Goal: Task Accomplishment & Management: Use online tool/utility

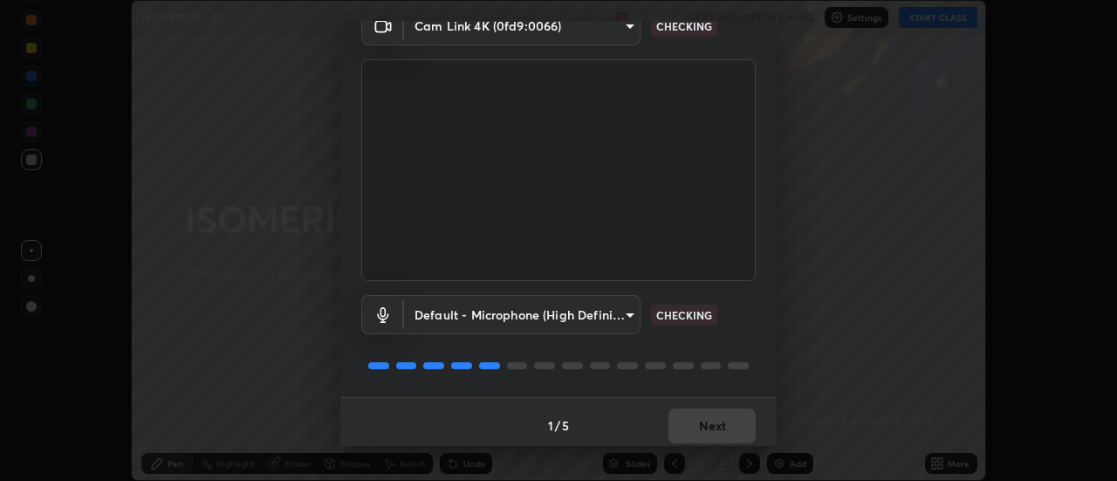
scroll to position [92, 0]
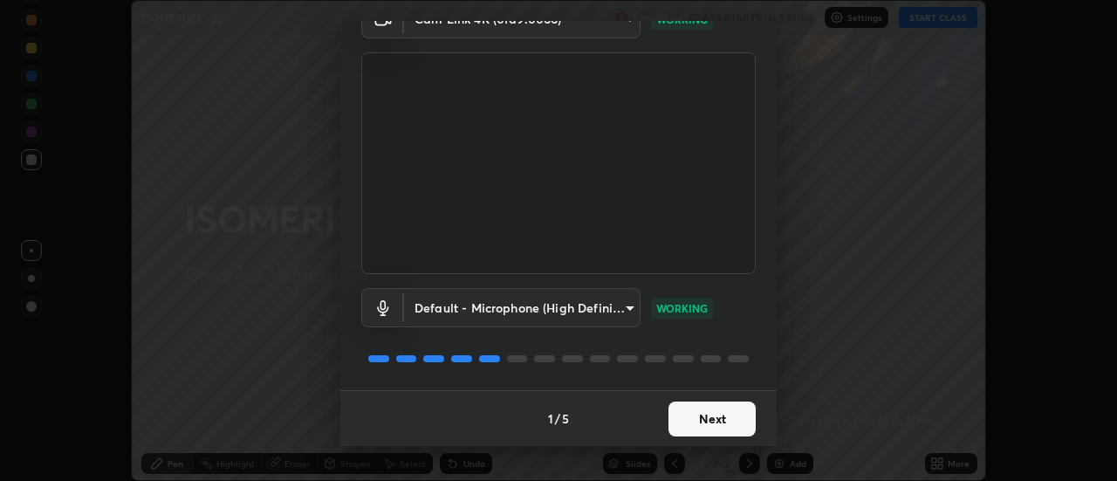
click at [713, 423] on button "Next" at bounding box center [711, 418] width 87 height 35
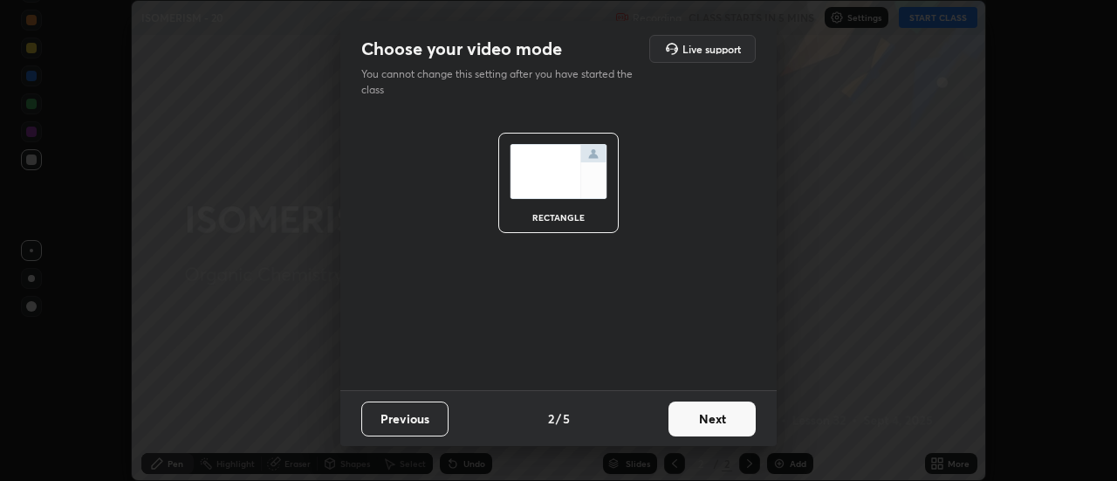
click at [729, 423] on button "Next" at bounding box center [711, 418] width 87 height 35
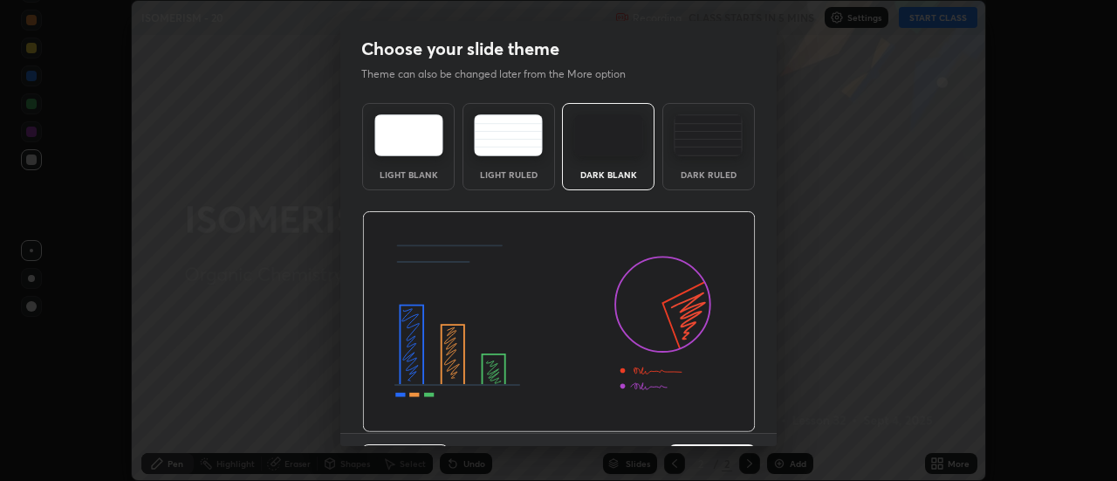
scroll to position [43, 0]
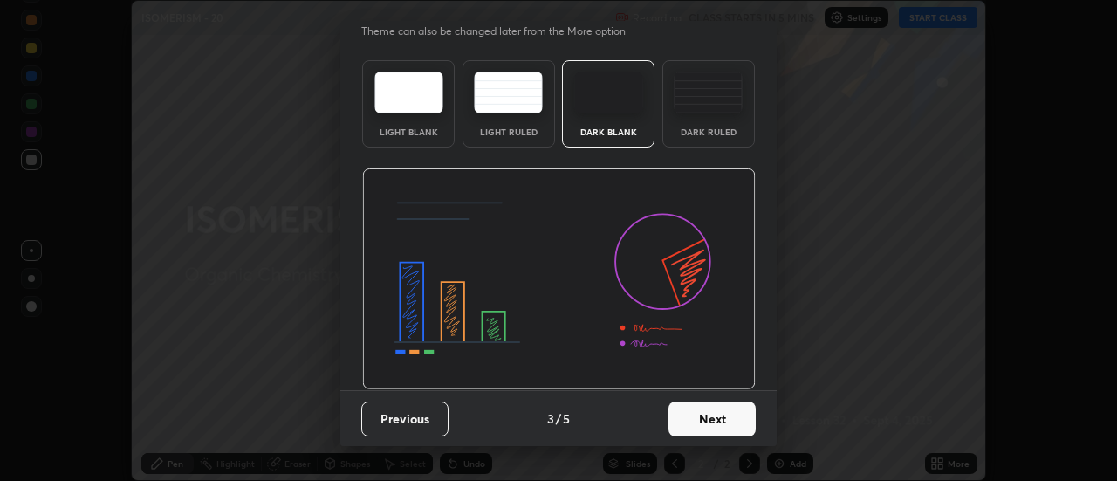
click at [714, 414] on button "Next" at bounding box center [711, 418] width 87 height 35
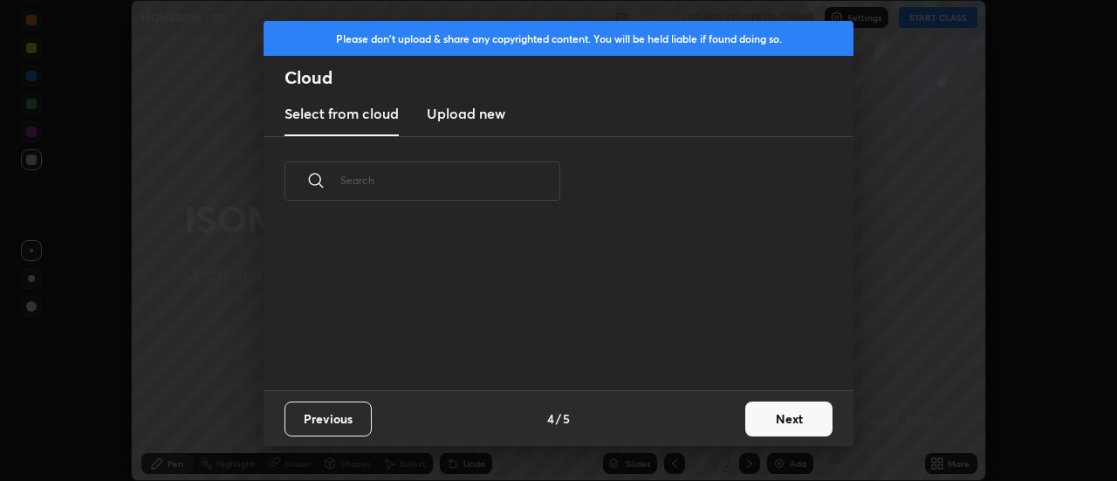
scroll to position [0, 0]
click at [773, 422] on button "Next" at bounding box center [788, 418] width 87 height 35
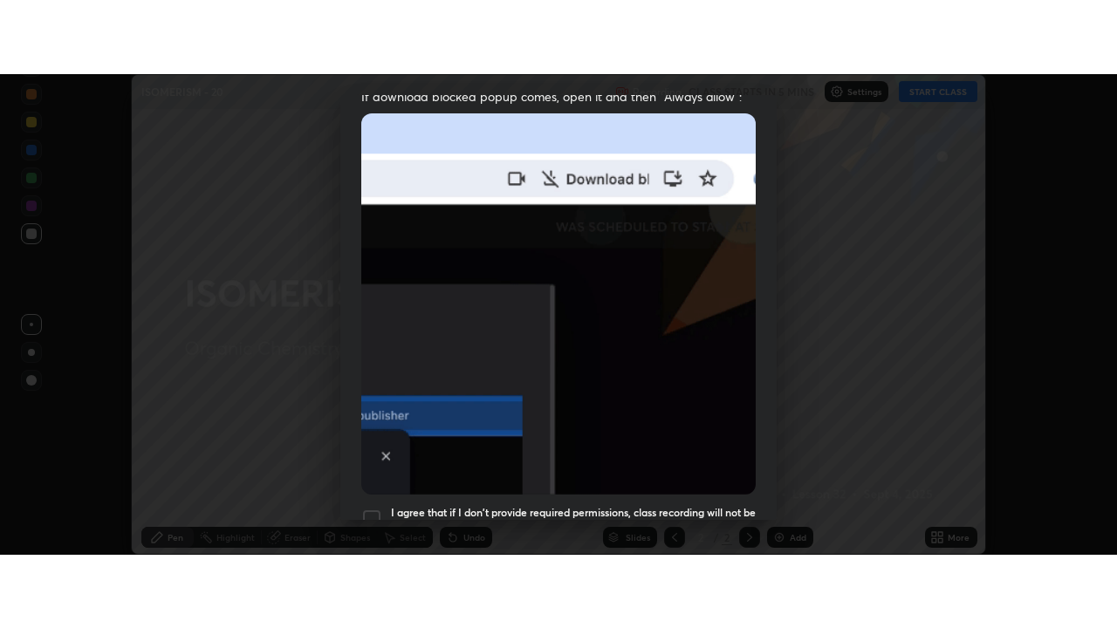
scroll to position [448, 0]
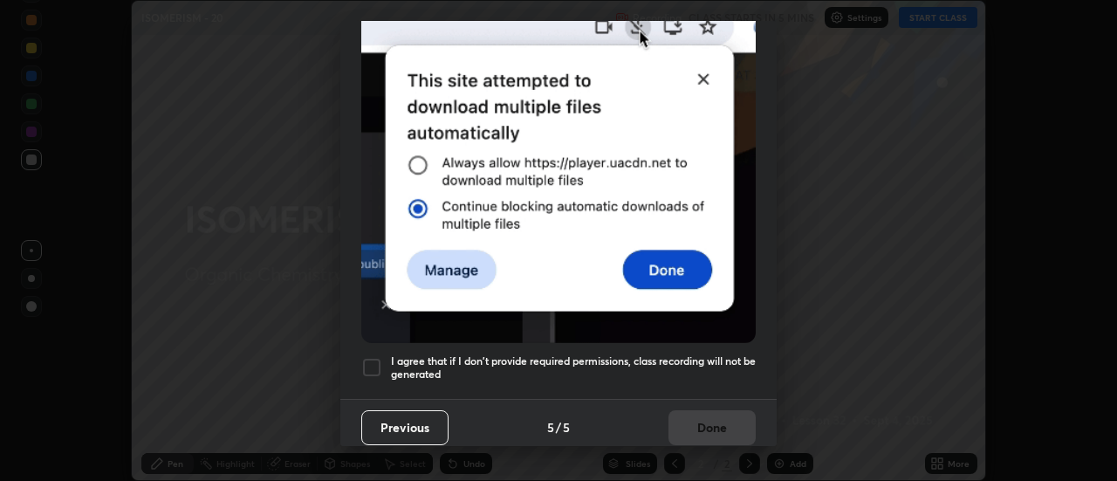
click at [371, 364] on div at bounding box center [371, 367] width 21 height 21
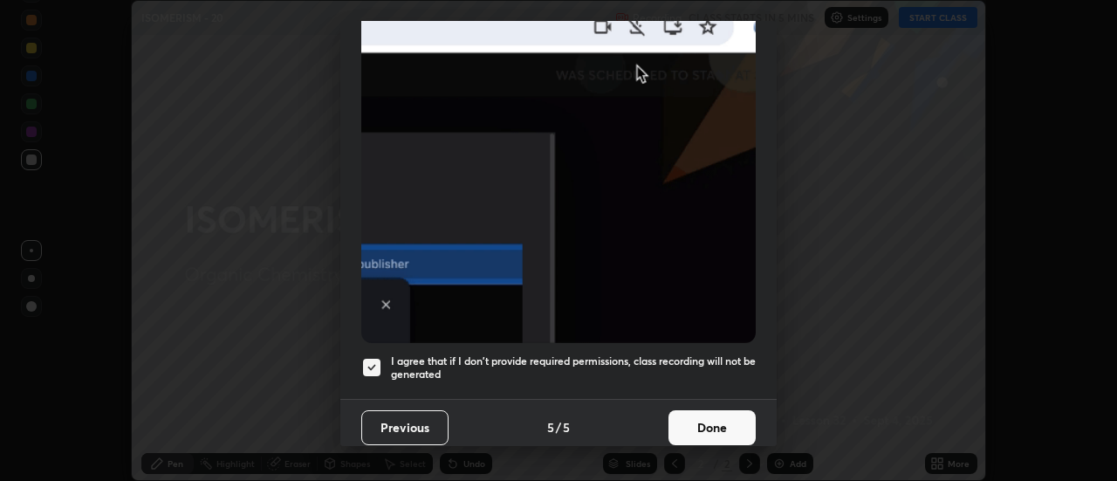
click at [696, 412] on button "Done" at bounding box center [711, 427] width 87 height 35
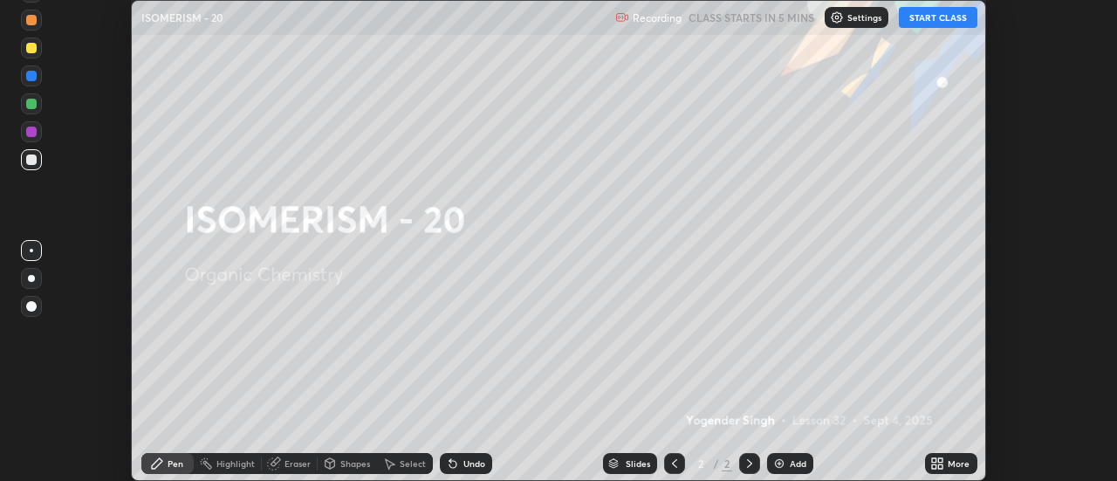
click at [935, 21] on button "START CLASS" at bounding box center [938, 17] width 79 height 21
click at [939, 461] on icon at bounding box center [941, 460] width 4 height 4
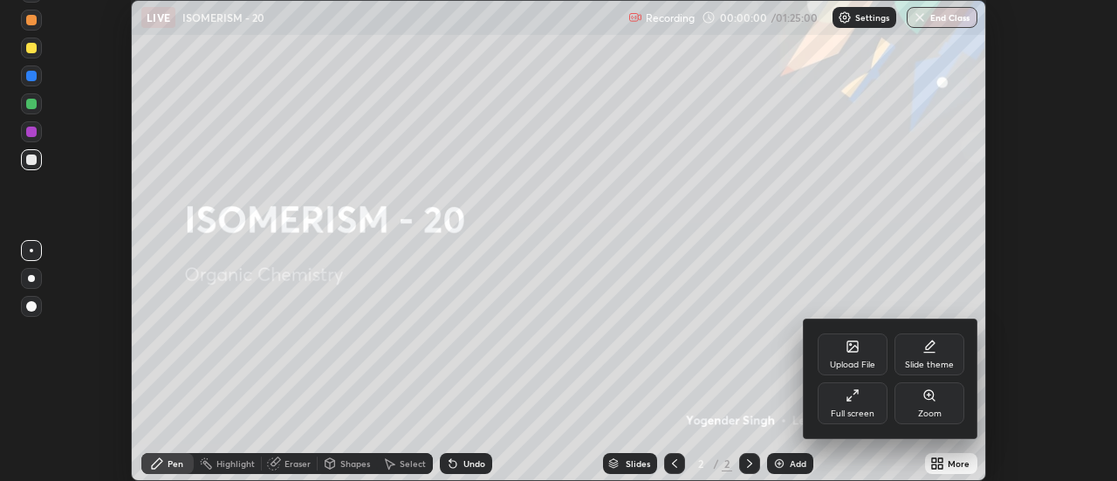
click at [926, 350] on icon at bounding box center [929, 346] width 14 height 14
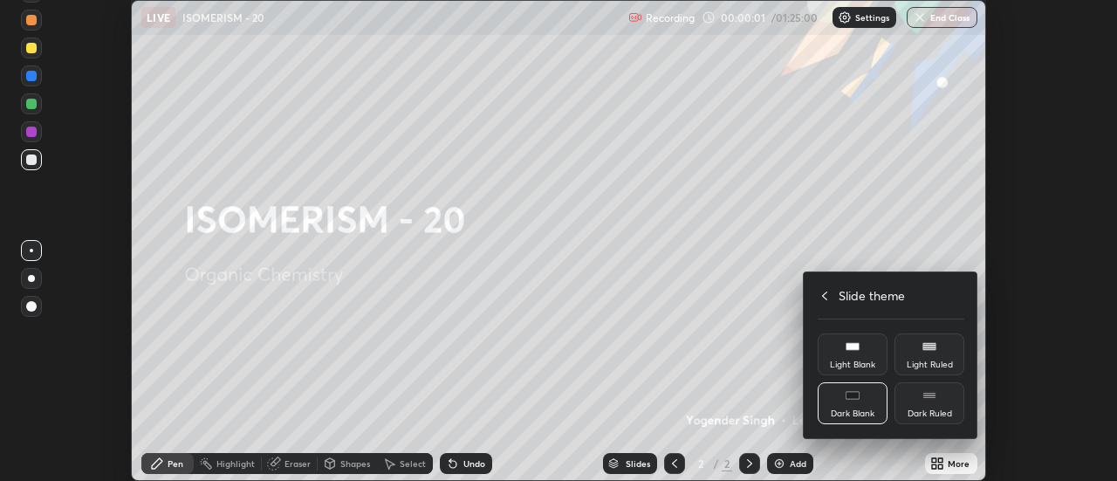
click at [931, 403] on div "Dark Ruled" at bounding box center [929, 403] width 70 height 42
click at [826, 295] on icon at bounding box center [825, 296] width 14 height 14
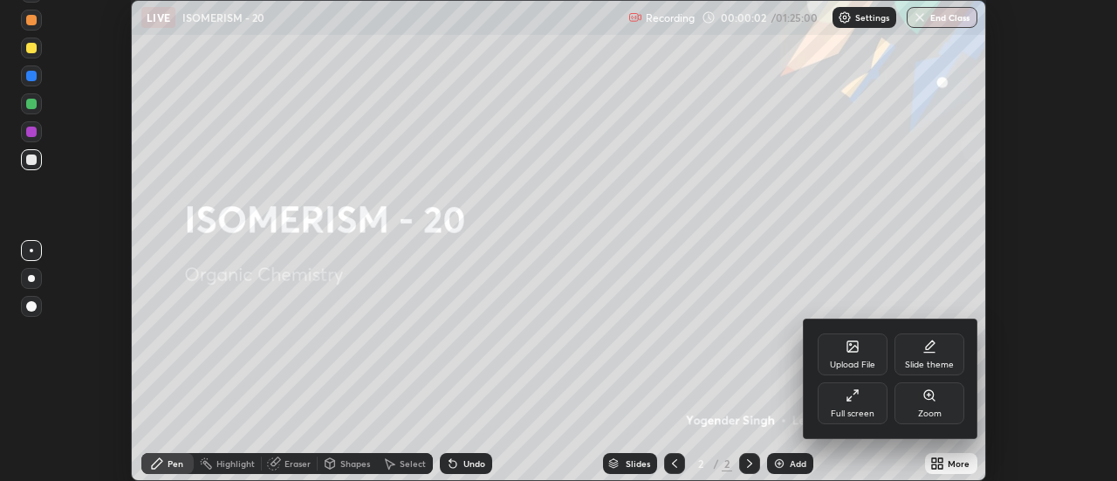
click at [856, 403] on div "Full screen" at bounding box center [853, 403] width 70 height 42
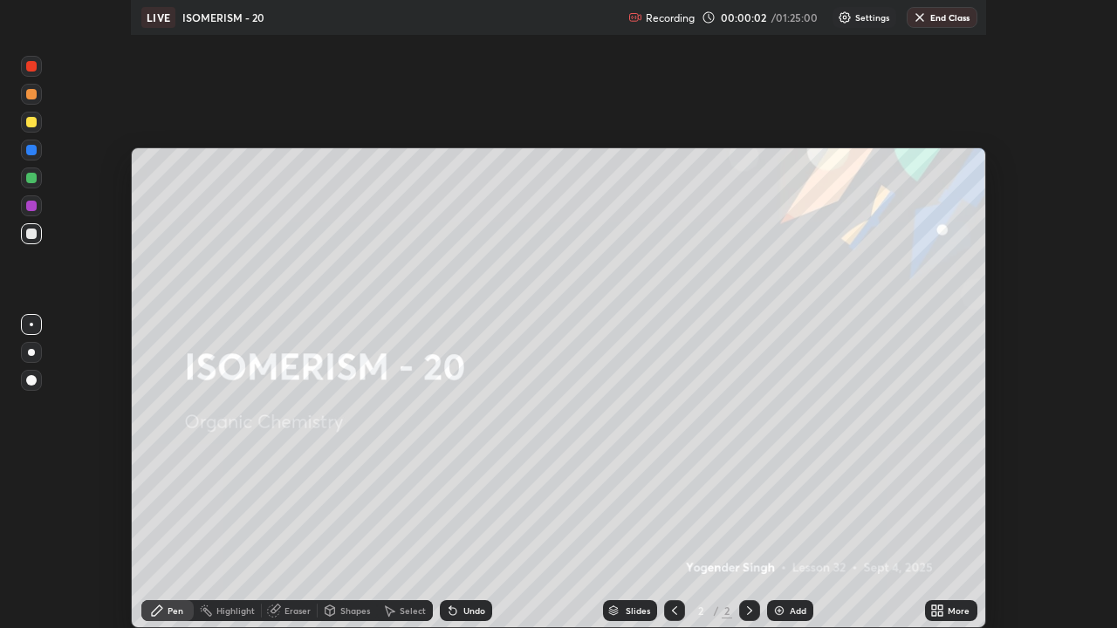
scroll to position [628, 1117]
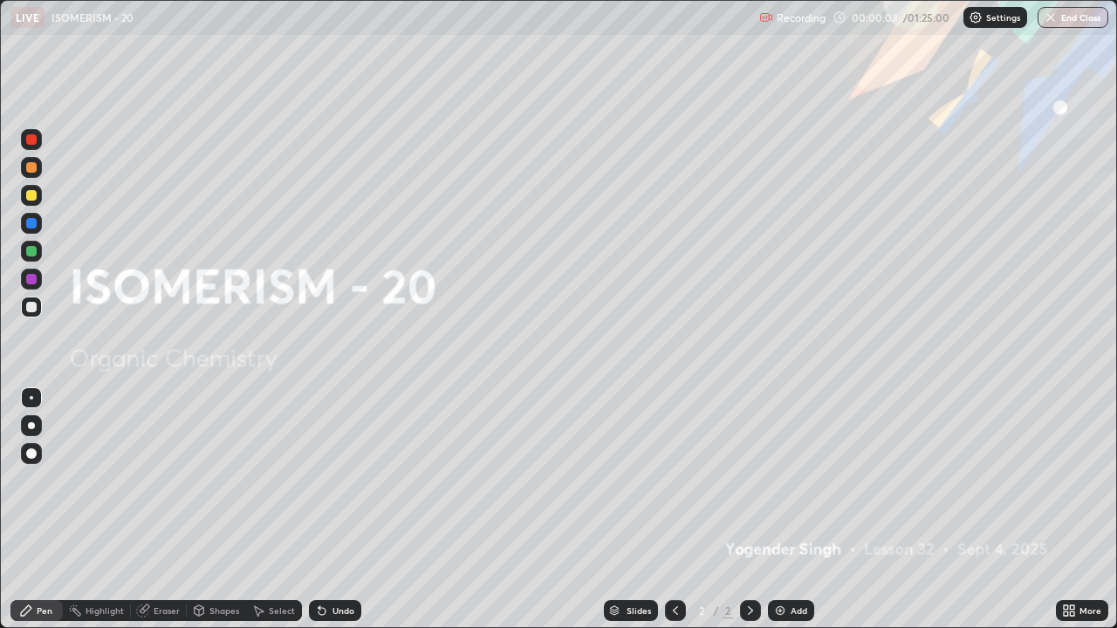
click at [796, 480] on div "Add" at bounding box center [799, 610] width 17 height 9
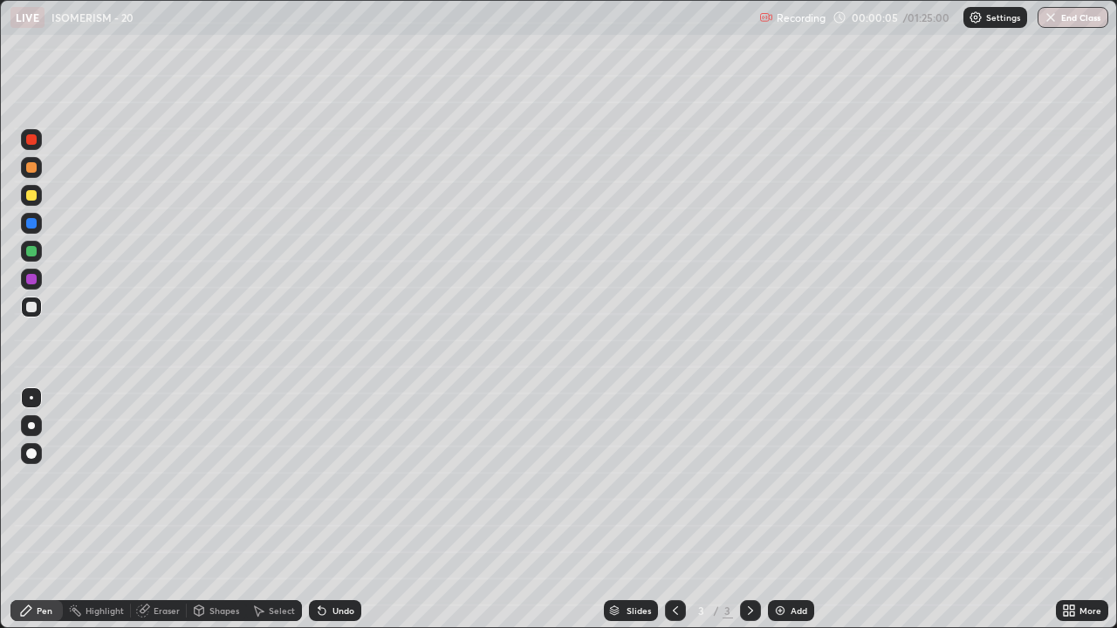
click at [33, 427] on div at bounding box center [31, 425] width 7 height 7
click at [28, 195] on div at bounding box center [31, 195] width 10 height 10
click at [35, 279] on div at bounding box center [31, 279] width 10 height 10
click at [30, 306] on div at bounding box center [31, 307] width 10 height 10
click at [31, 281] on div at bounding box center [31, 279] width 10 height 10
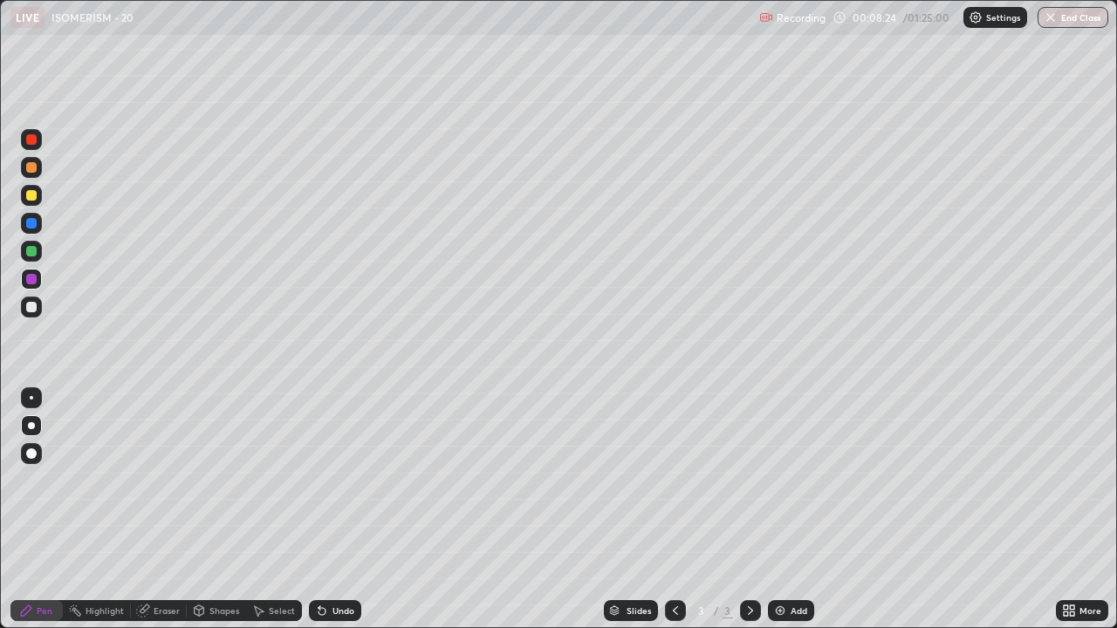
click at [36, 305] on div at bounding box center [31, 307] width 10 height 10
click at [34, 251] on div at bounding box center [31, 251] width 10 height 10
click at [27, 314] on div at bounding box center [31, 307] width 21 height 21
click at [31, 252] on div at bounding box center [31, 251] width 10 height 10
click at [35, 199] on div at bounding box center [31, 195] width 10 height 10
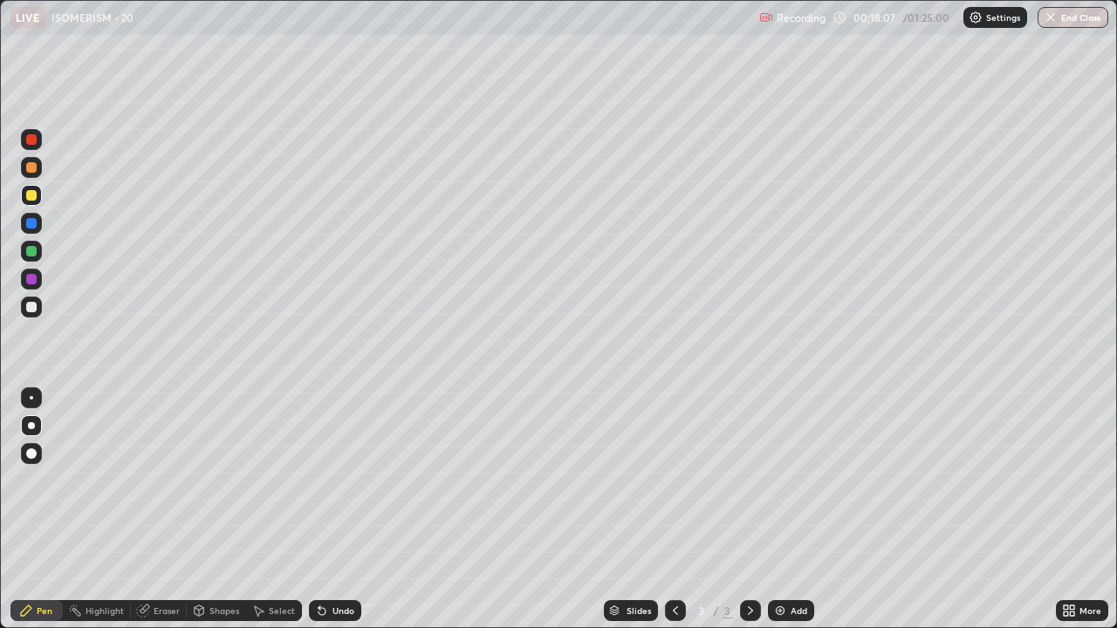
click at [775, 480] on img at bounding box center [780, 611] width 14 height 14
click at [31, 309] on div at bounding box center [31, 307] width 10 height 10
click at [32, 286] on div at bounding box center [31, 279] width 21 height 21
click at [32, 199] on div at bounding box center [31, 195] width 10 height 10
click at [36, 309] on div at bounding box center [31, 307] width 10 height 10
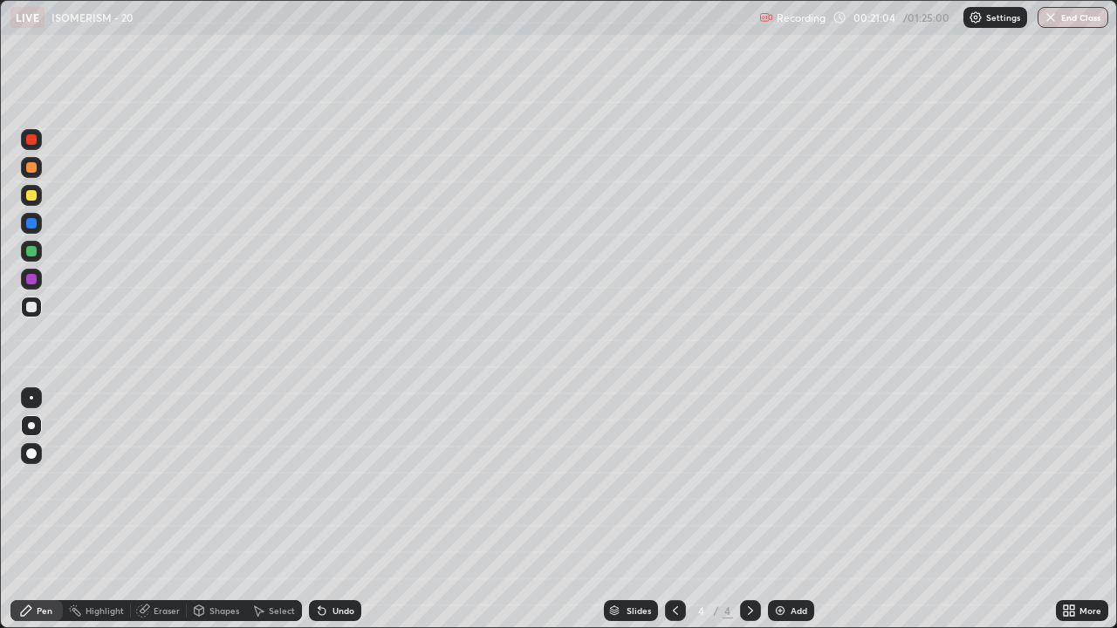
click at [31, 311] on div at bounding box center [31, 307] width 10 height 10
click at [33, 252] on div at bounding box center [31, 251] width 10 height 10
click at [31, 198] on div at bounding box center [31, 195] width 10 height 10
click at [29, 309] on div at bounding box center [31, 307] width 10 height 10
click at [32, 199] on div at bounding box center [31, 195] width 10 height 10
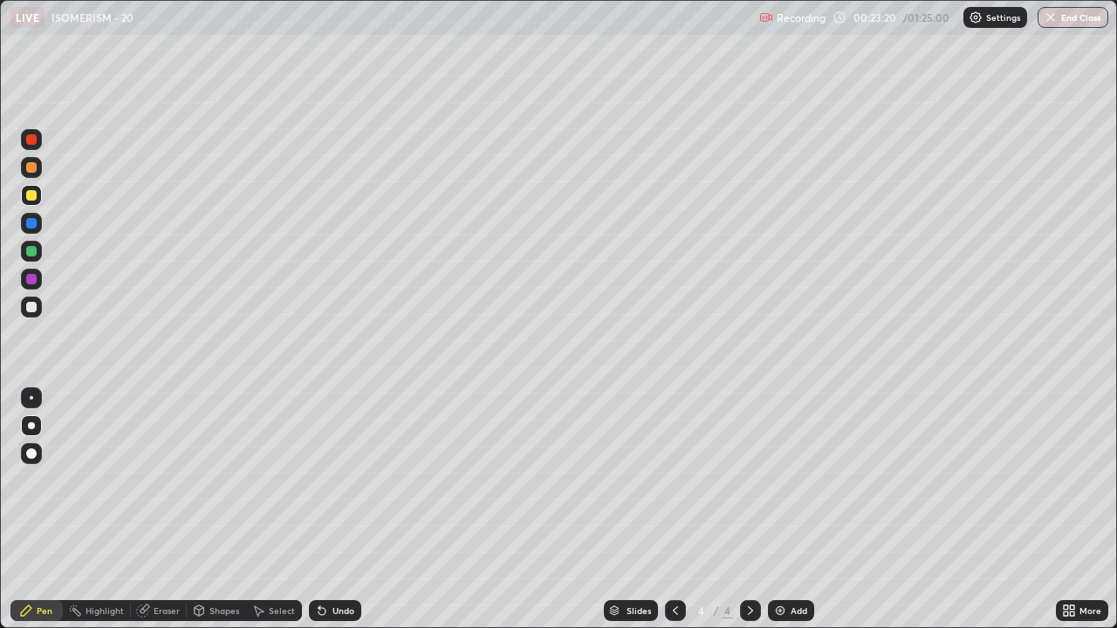
click at [38, 306] on div at bounding box center [31, 307] width 21 height 21
click at [151, 480] on div "Eraser" at bounding box center [159, 610] width 56 height 21
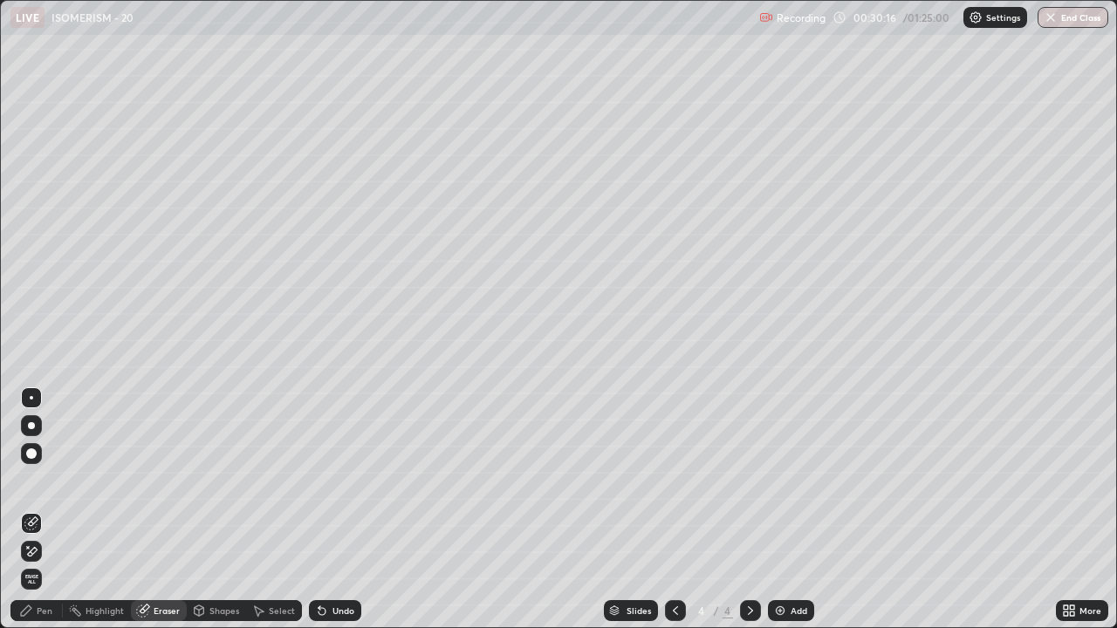
click at [28, 480] on icon at bounding box center [26, 611] width 14 height 14
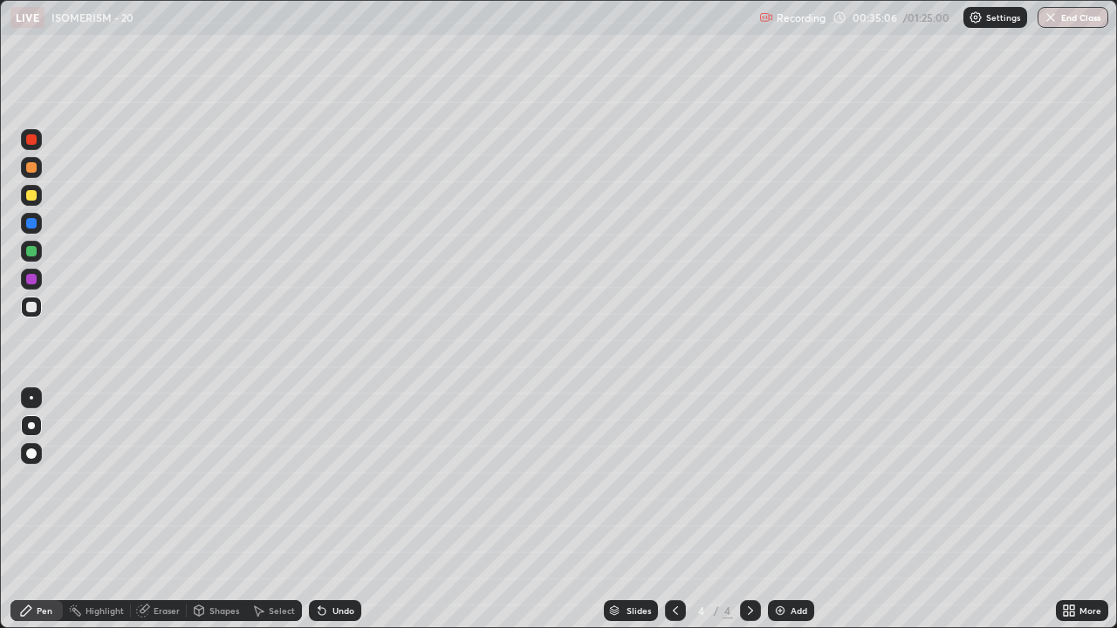
click at [28, 202] on div at bounding box center [31, 195] width 21 height 21
click at [33, 146] on div at bounding box center [31, 139] width 21 height 21
click at [32, 314] on div at bounding box center [31, 307] width 21 height 21
click at [33, 197] on div at bounding box center [31, 195] width 10 height 10
click at [329, 480] on div "Undo" at bounding box center [335, 610] width 52 height 21
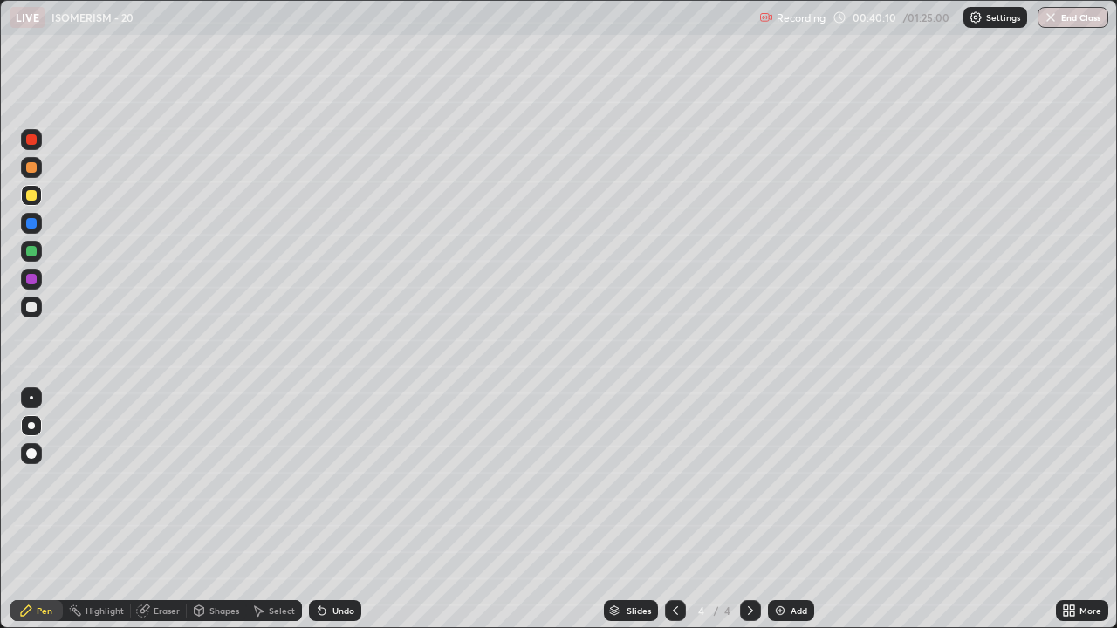
click at [319, 480] on icon at bounding box center [321, 611] width 7 height 7
click at [773, 480] on img at bounding box center [780, 611] width 14 height 14
click at [28, 313] on div at bounding box center [31, 307] width 21 height 21
click at [338, 480] on div "Undo" at bounding box center [335, 610] width 52 height 21
click at [31, 286] on div at bounding box center [31, 279] width 21 height 21
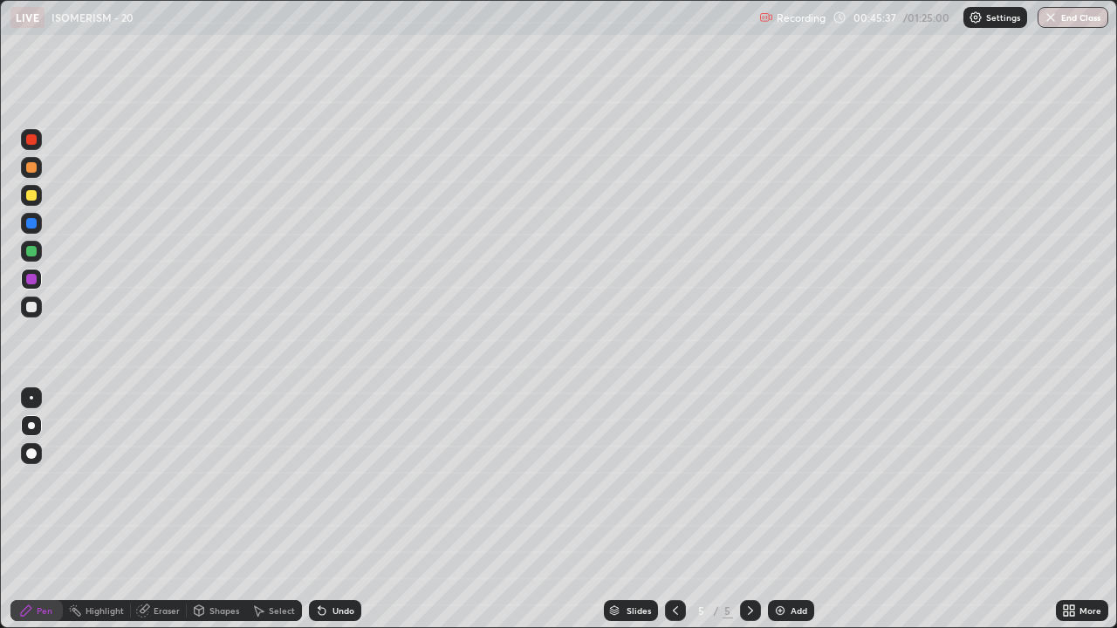
click at [32, 198] on div at bounding box center [31, 195] width 10 height 10
click at [32, 172] on div at bounding box center [31, 167] width 10 height 10
click at [32, 314] on div at bounding box center [31, 307] width 21 height 21
click at [23, 168] on div at bounding box center [31, 167] width 21 height 21
click at [33, 309] on div at bounding box center [31, 307] width 10 height 10
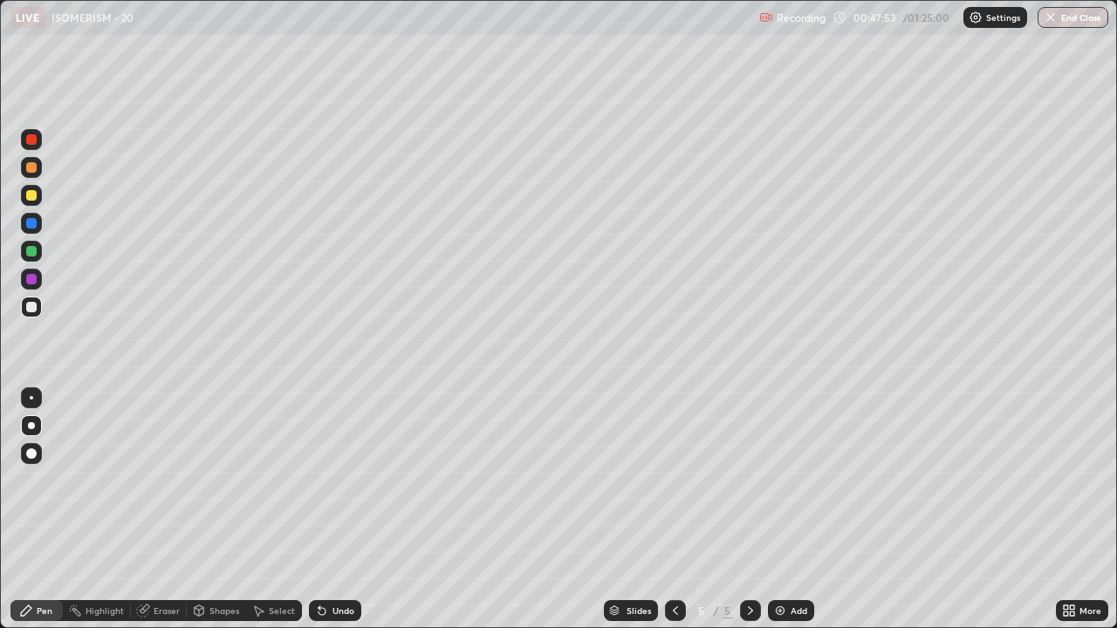
click at [29, 287] on div at bounding box center [31, 279] width 21 height 21
click at [32, 195] on div at bounding box center [31, 195] width 10 height 10
click at [27, 307] on div at bounding box center [31, 307] width 10 height 10
click at [150, 480] on div "Eraser" at bounding box center [159, 610] width 56 height 21
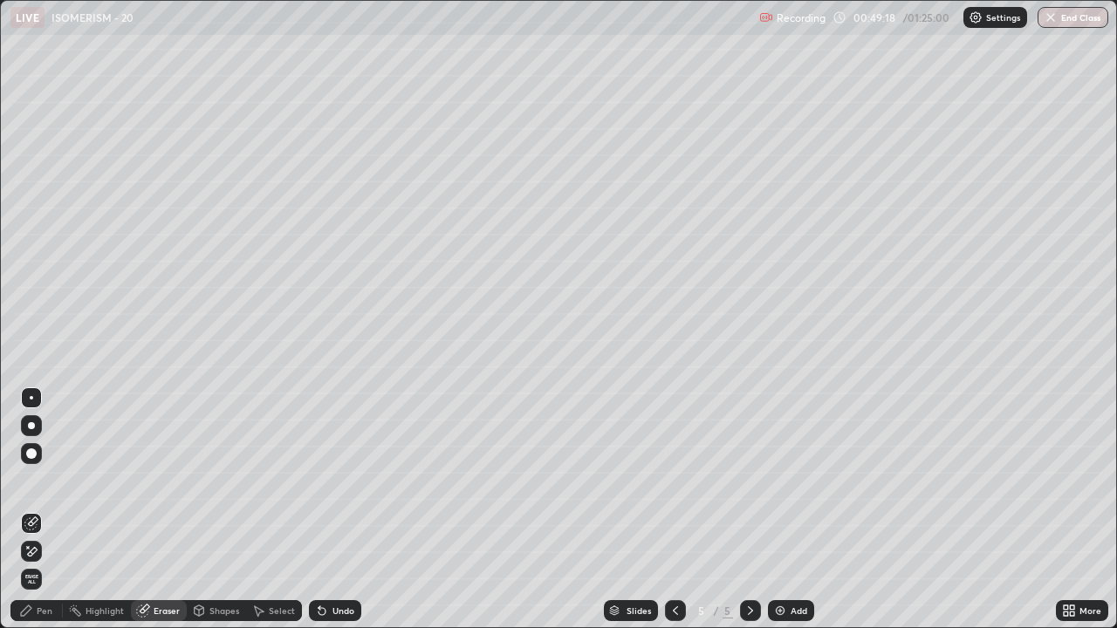
click at [44, 480] on div "Pen" at bounding box center [45, 610] width 16 height 9
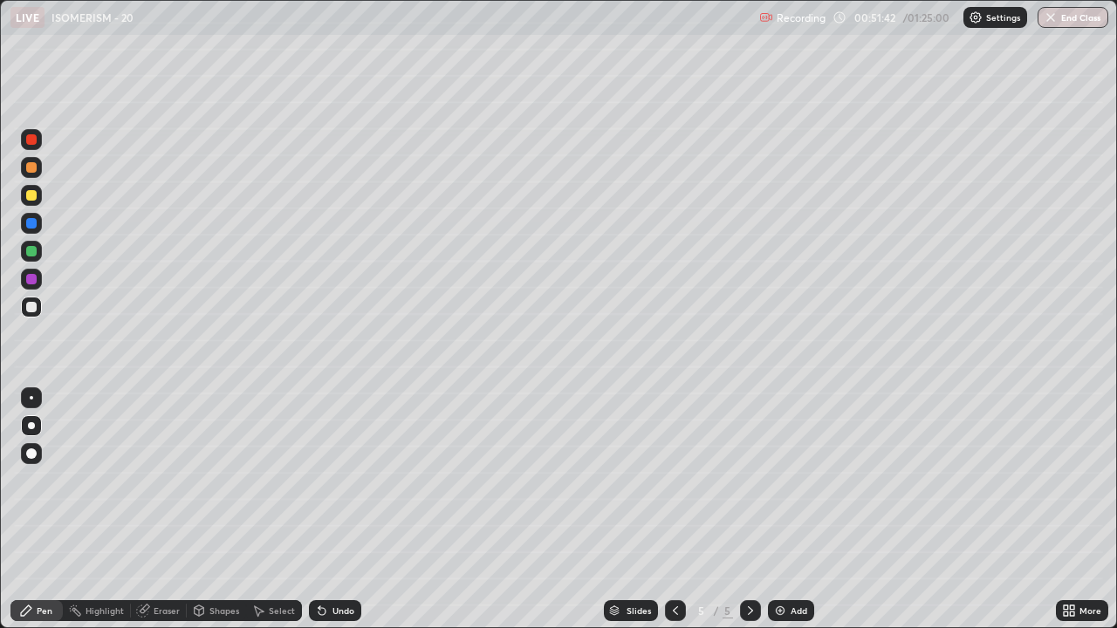
click at [31, 223] on div at bounding box center [31, 223] width 10 height 10
click at [31, 313] on div at bounding box center [31, 307] width 21 height 21
click at [33, 199] on div at bounding box center [31, 195] width 10 height 10
click at [30, 422] on div at bounding box center [31, 425] width 7 height 7
click at [31, 308] on div at bounding box center [31, 307] width 10 height 10
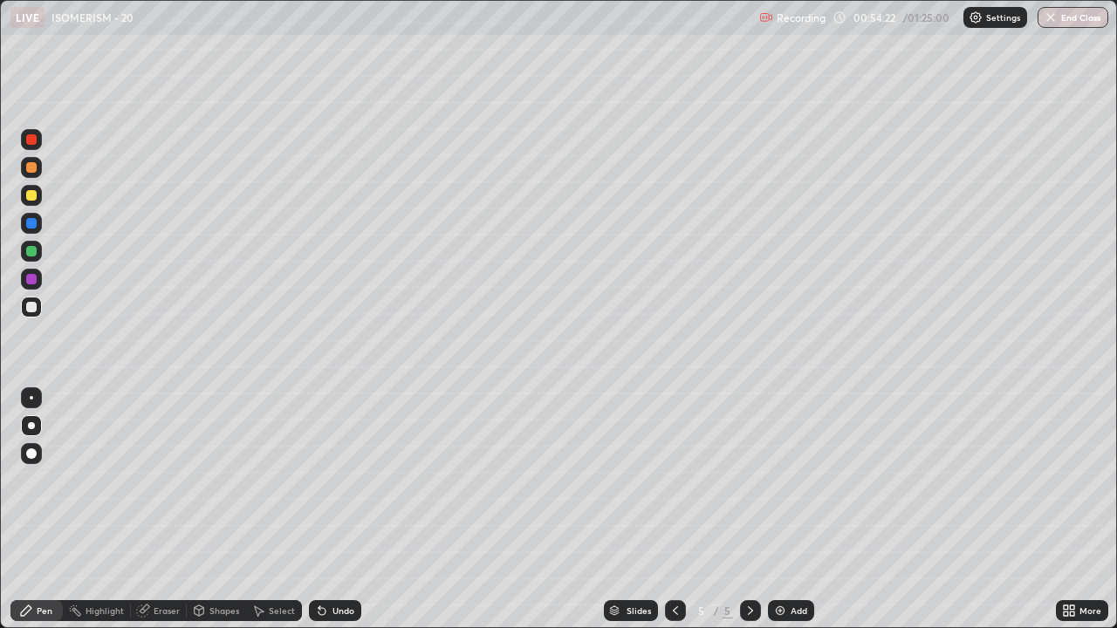
click at [26, 309] on div at bounding box center [31, 307] width 10 height 10
click at [167, 480] on div "Eraser" at bounding box center [167, 610] width 26 height 9
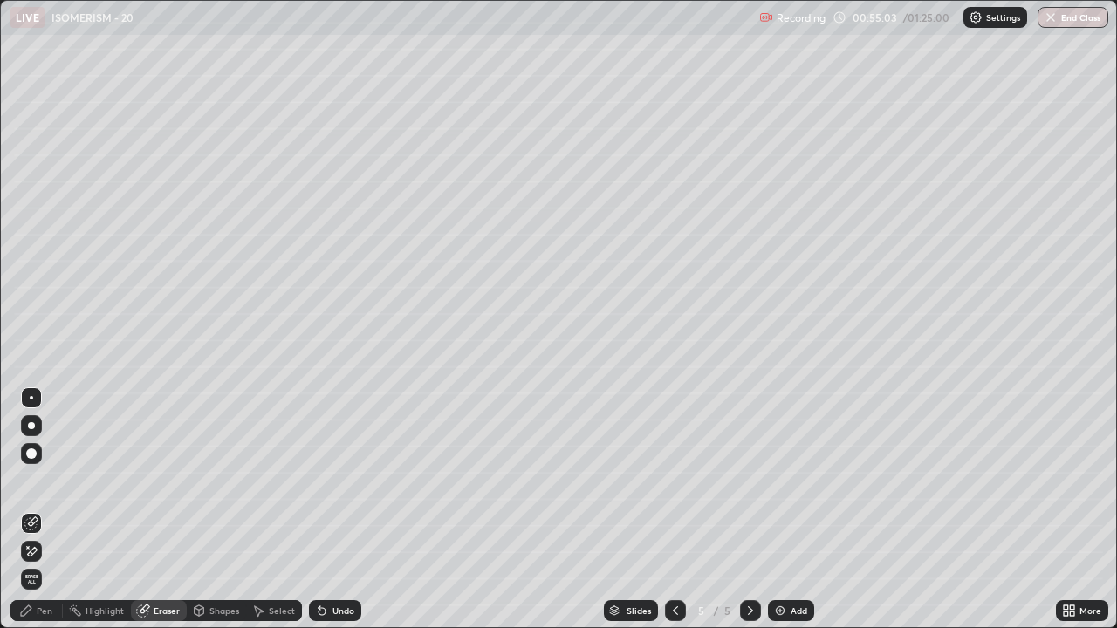
click at [49, 480] on div "Pen" at bounding box center [36, 610] width 52 height 21
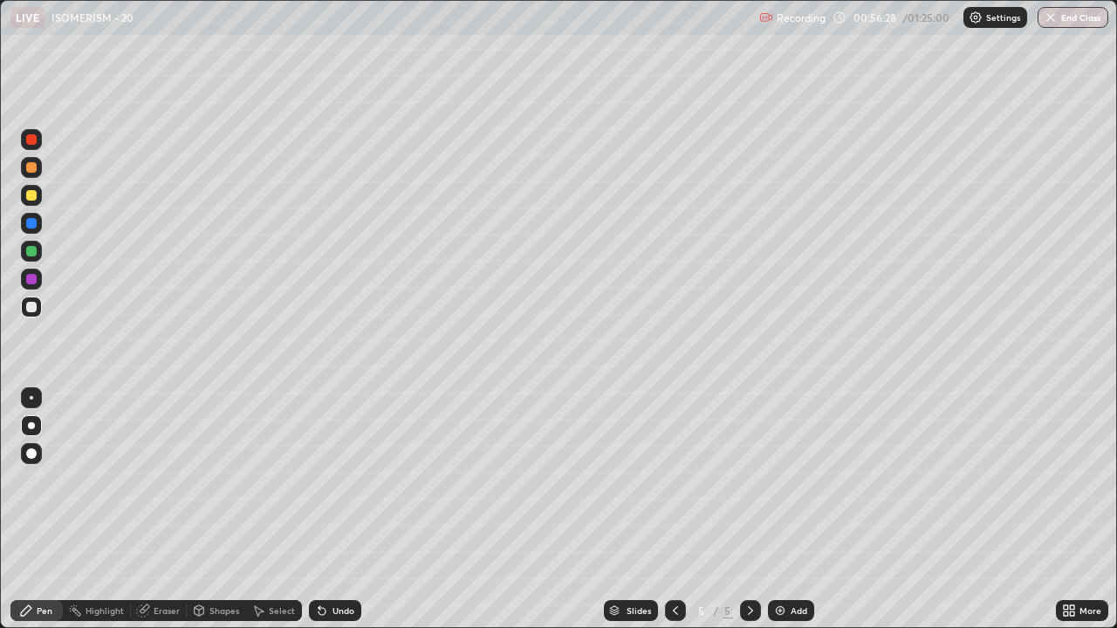
click at [259, 480] on icon at bounding box center [258, 611] width 14 height 14
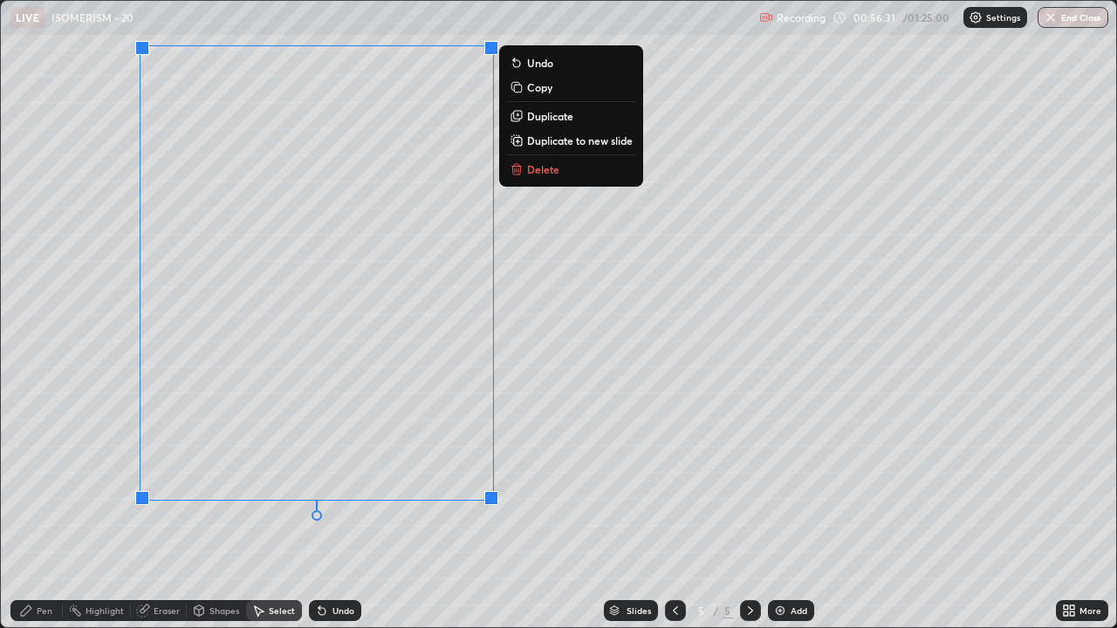
click at [515, 166] on icon at bounding box center [517, 166] width 10 height 0
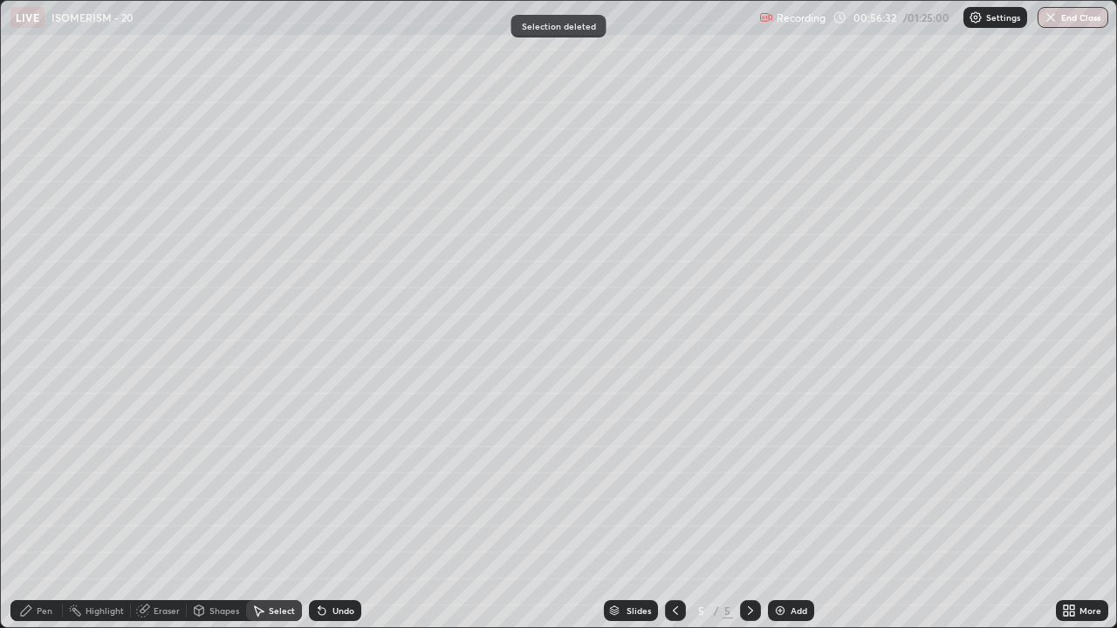
click at [33, 480] on div "Pen" at bounding box center [36, 610] width 52 height 21
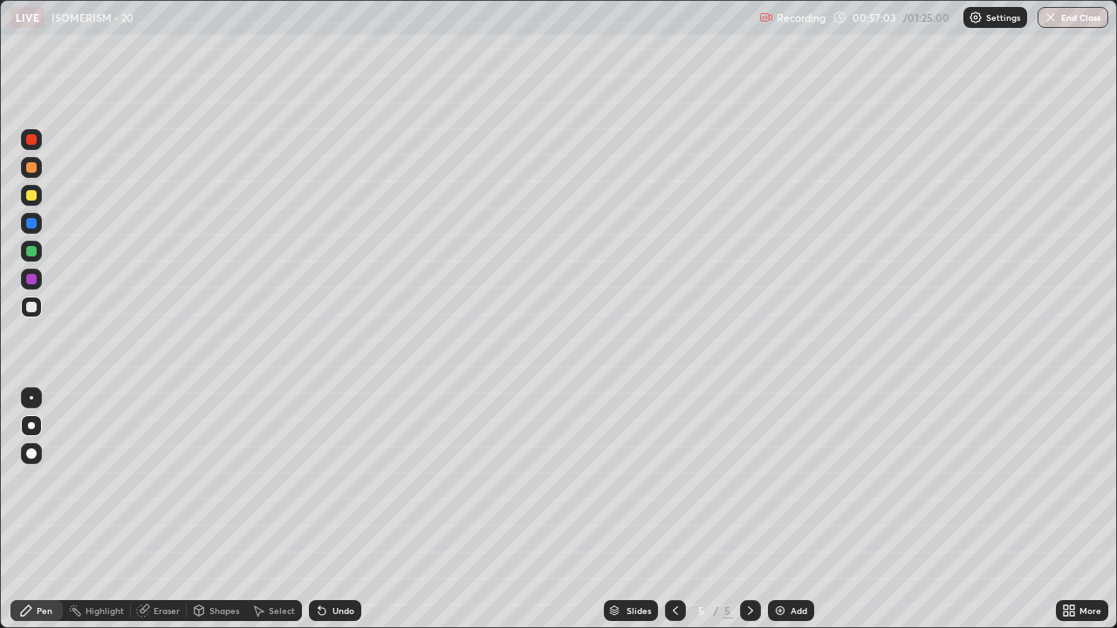
click at [323, 480] on icon at bounding box center [322, 611] width 14 height 14
click at [319, 480] on icon at bounding box center [321, 611] width 7 height 7
click at [32, 195] on div at bounding box center [31, 195] width 10 height 10
click at [32, 175] on div at bounding box center [31, 167] width 21 height 21
click at [31, 281] on div at bounding box center [31, 279] width 10 height 10
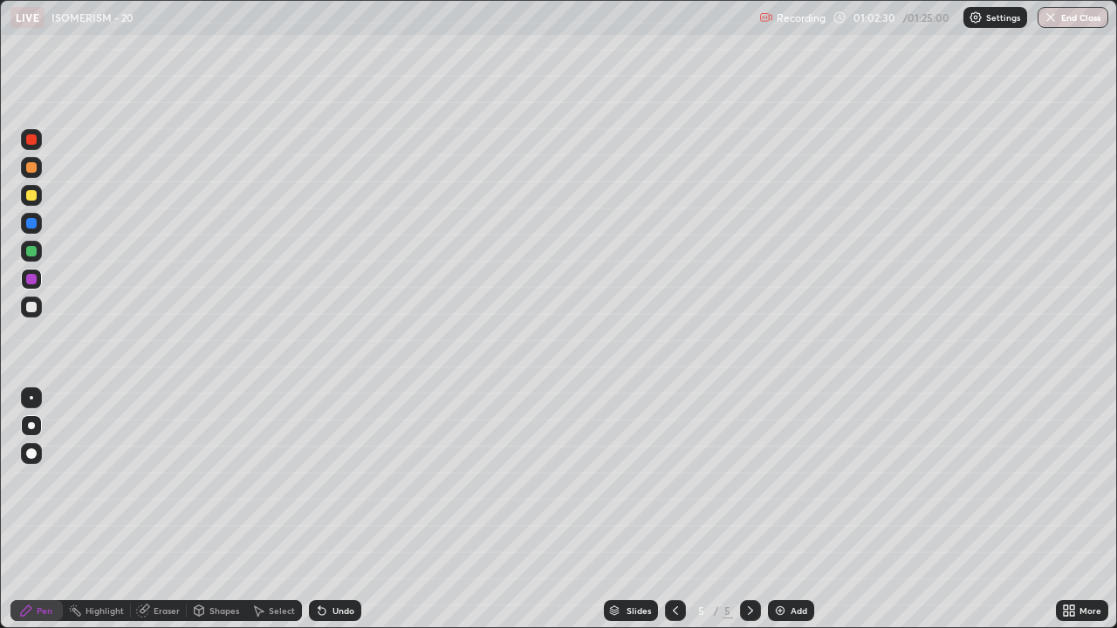
click at [28, 170] on div at bounding box center [31, 167] width 10 height 10
click at [325, 480] on icon at bounding box center [322, 611] width 14 height 14
click at [29, 284] on div at bounding box center [31, 279] width 10 height 10
click at [30, 141] on div at bounding box center [31, 139] width 10 height 10
click at [26, 305] on div at bounding box center [31, 307] width 10 height 10
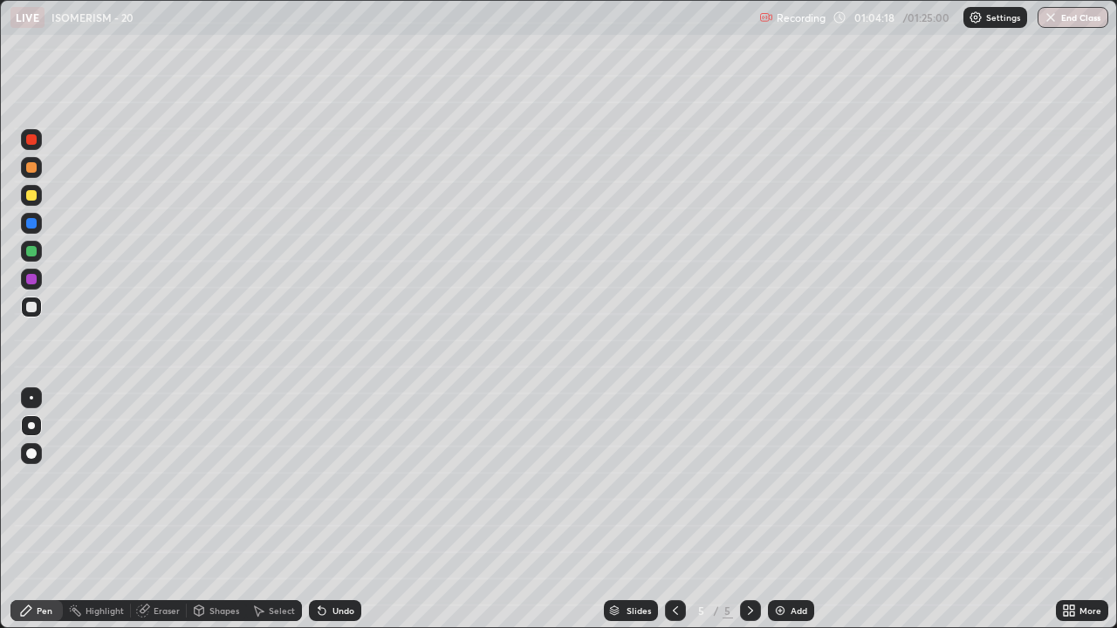
click at [32, 140] on div at bounding box center [31, 139] width 10 height 10
click at [26, 311] on div at bounding box center [31, 307] width 21 height 21
click at [41, 310] on div at bounding box center [31, 307] width 21 height 21
click at [31, 280] on div at bounding box center [31, 279] width 10 height 10
click at [31, 309] on div at bounding box center [31, 307] width 10 height 10
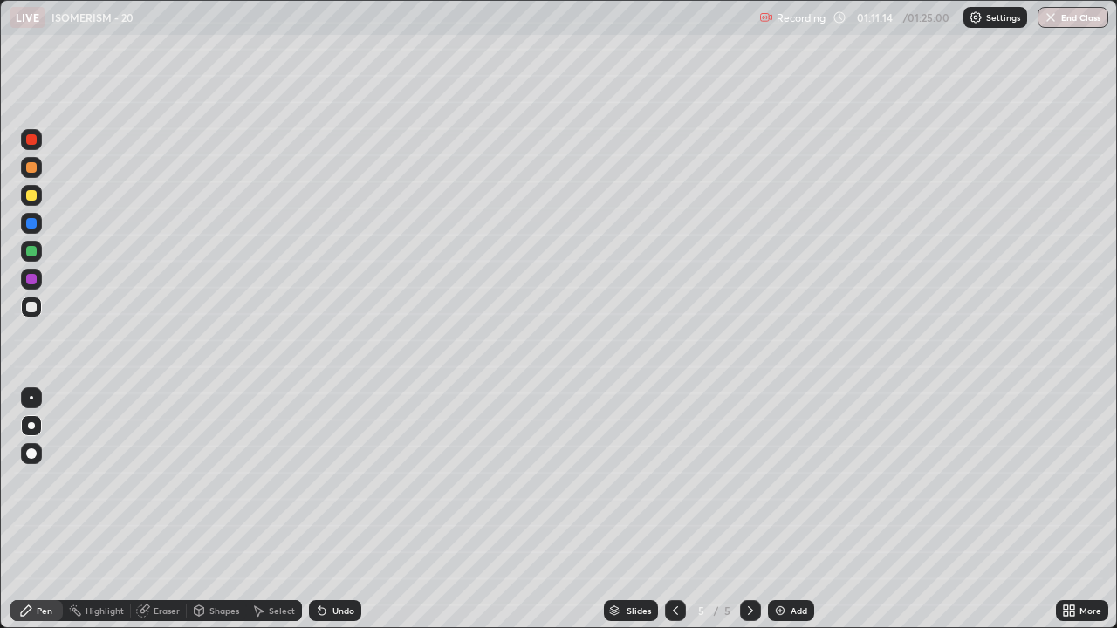
click at [32, 284] on div at bounding box center [31, 279] width 10 height 10
click at [32, 275] on div at bounding box center [31, 279] width 10 height 10
click at [33, 249] on div at bounding box center [31, 251] width 10 height 10
click at [29, 307] on div at bounding box center [31, 307] width 10 height 10
click at [31, 224] on div at bounding box center [31, 223] width 10 height 10
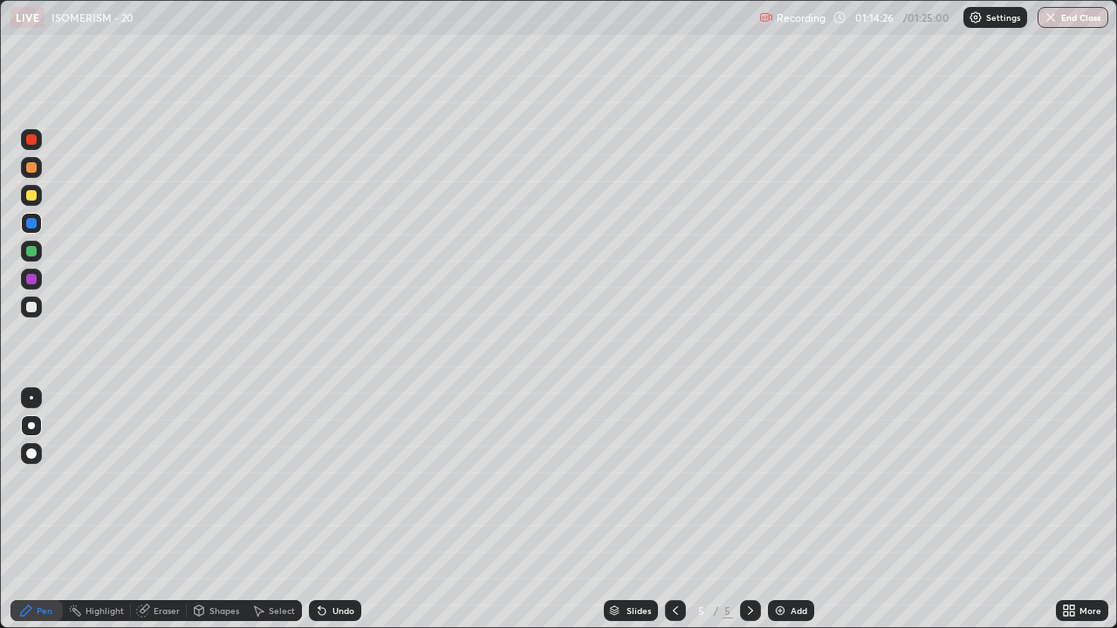
click at [158, 480] on div "Eraser" at bounding box center [167, 610] width 26 height 9
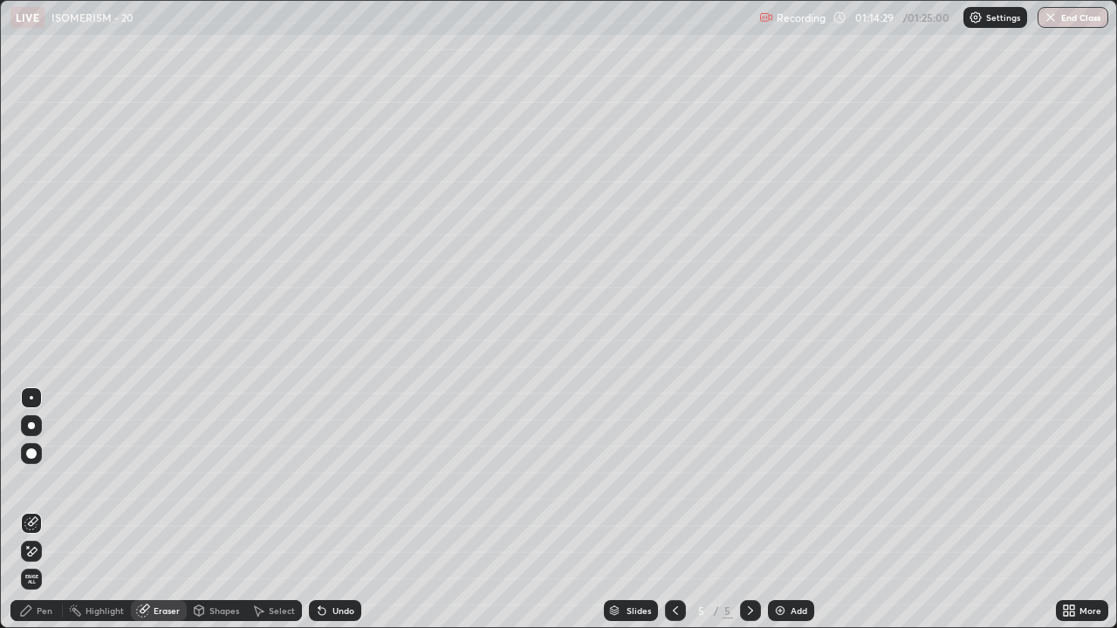
click at [31, 480] on icon at bounding box center [26, 611] width 14 height 14
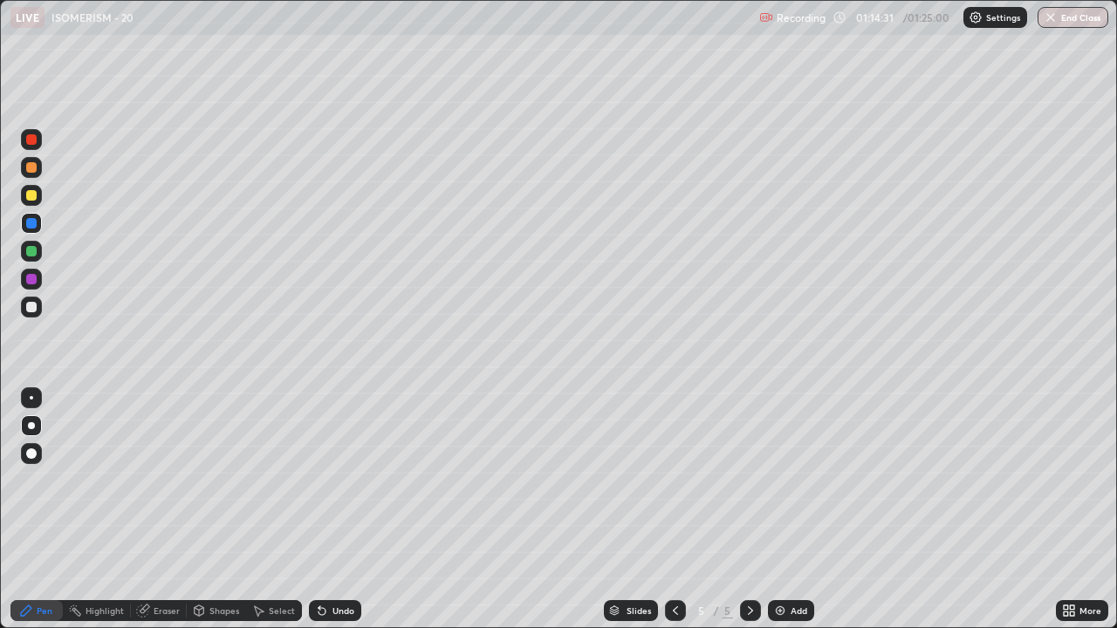
click at [30, 306] on div at bounding box center [31, 307] width 10 height 10
click at [26, 311] on div at bounding box center [31, 307] width 21 height 21
click at [31, 282] on div at bounding box center [31, 279] width 10 height 10
click at [777, 480] on img at bounding box center [780, 611] width 14 height 14
click at [35, 315] on div at bounding box center [31, 307] width 21 height 21
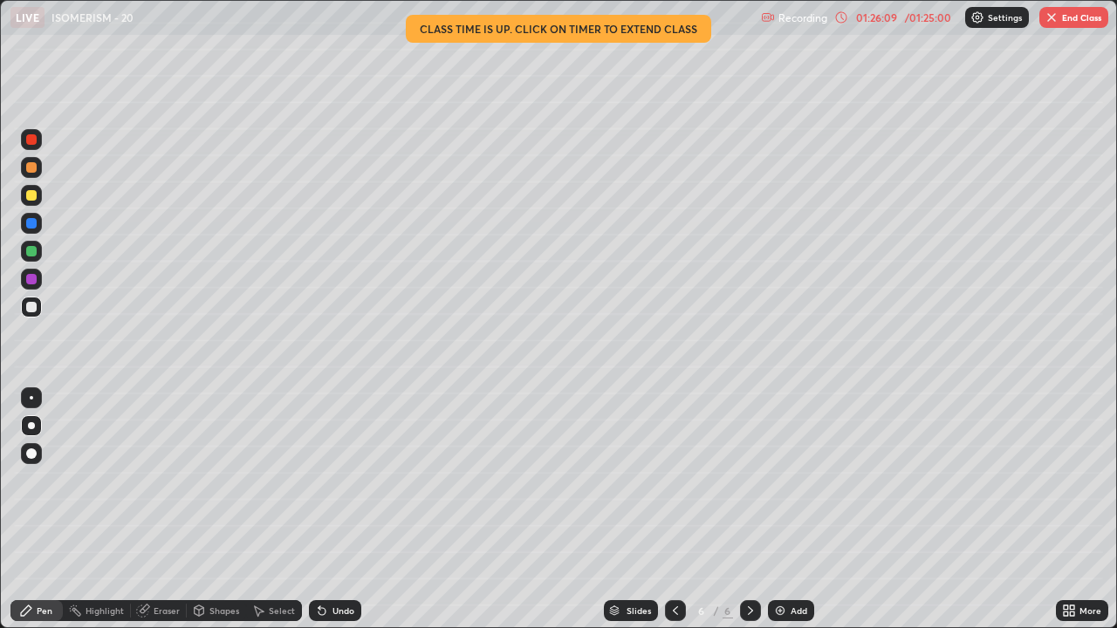
click at [28, 197] on div at bounding box center [31, 195] width 10 height 10
click at [32, 141] on div at bounding box center [31, 139] width 10 height 10
click at [32, 307] on div at bounding box center [31, 307] width 10 height 10
click at [36, 140] on div at bounding box center [31, 139] width 10 height 10
click at [326, 480] on div "Undo" at bounding box center [335, 610] width 52 height 21
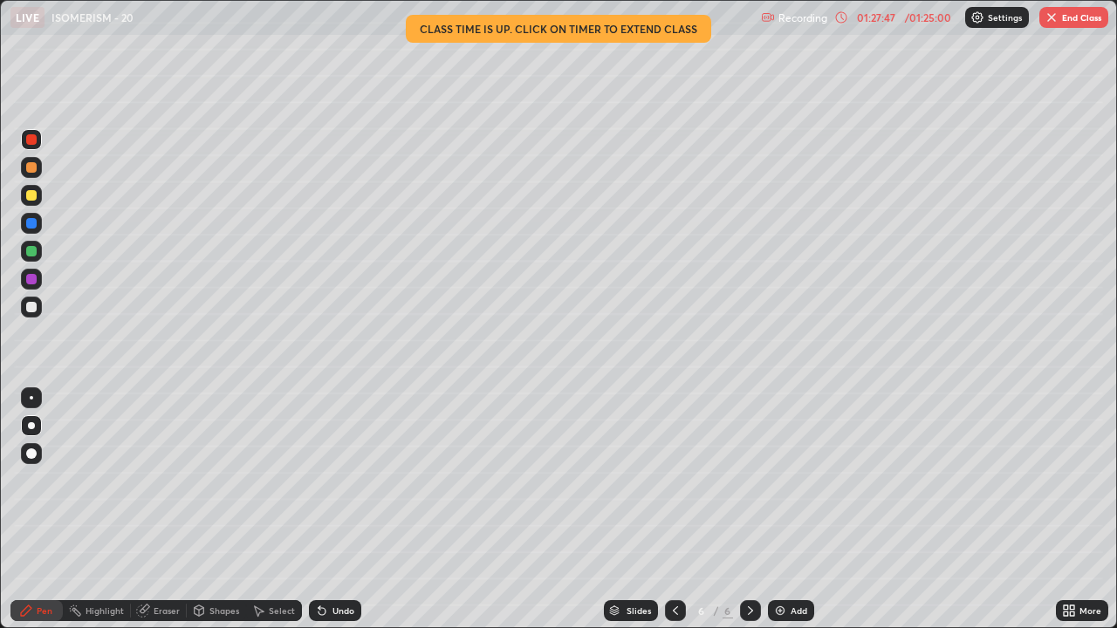
click at [32, 198] on div at bounding box center [31, 195] width 10 height 10
click at [30, 308] on div at bounding box center [31, 307] width 10 height 10
click at [25, 308] on div at bounding box center [31, 307] width 21 height 21
click at [340, 480] on div "Undo" at bounding box center [343, 610] width 22 height 9
click at [26, 219] on div at bounding box center [31, 223] width 21 height 21
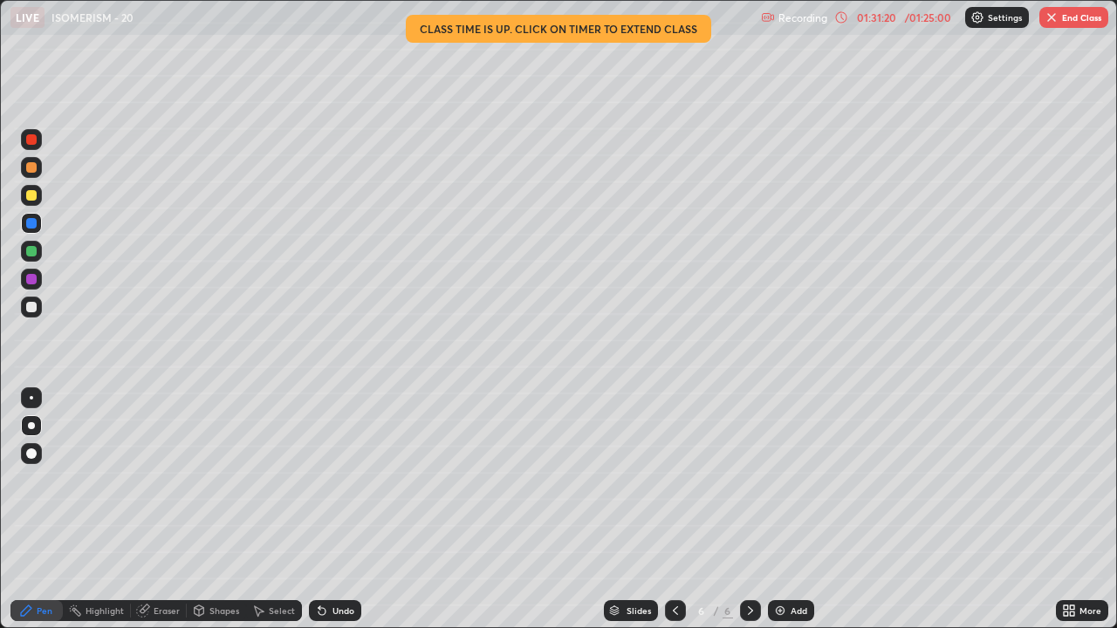
click at [24, 281] on div at bounding box center [31, 279] width 21 height 21
click at [33, 254] on div at bounding box center [31, 251] width 10 height 10
click at [32, 310] on div at bounding box center [31, 307] width 10 height 10
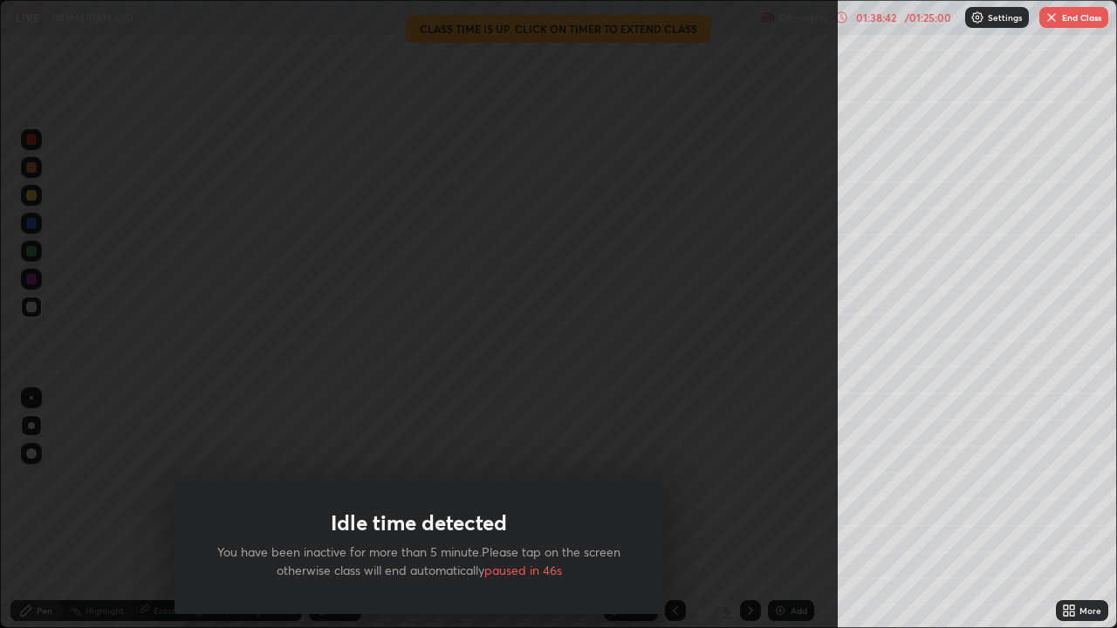
click at [1050, 24] on button "End Class" at bounding box center [1073, 17] width 69 height 21
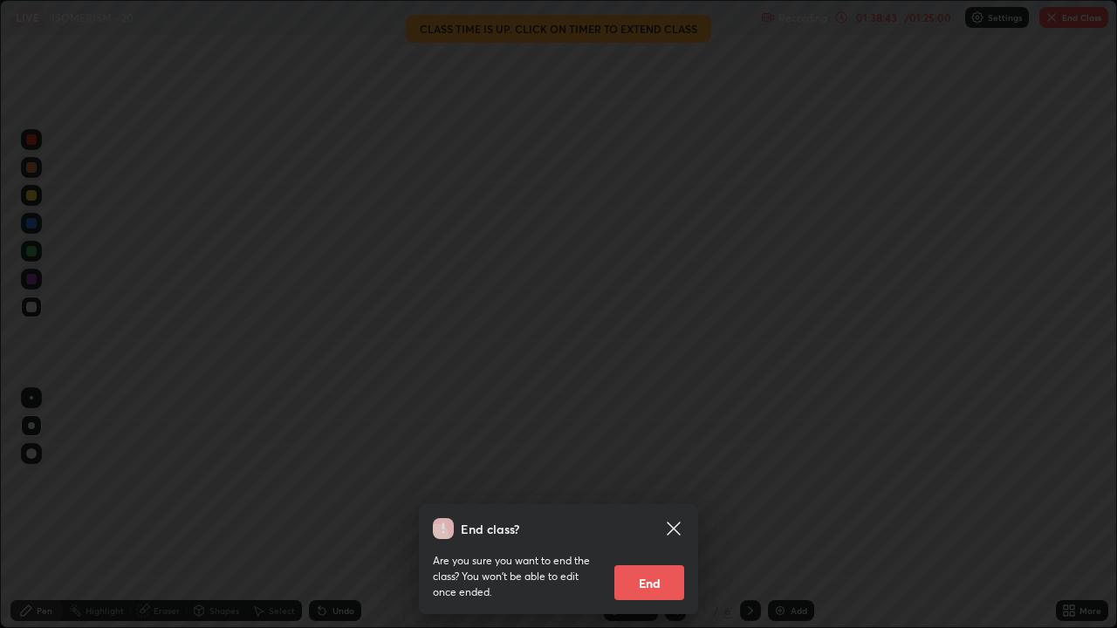
click at [653, 480] on button "End" at bounding box center [649, 582] width 70 height 35
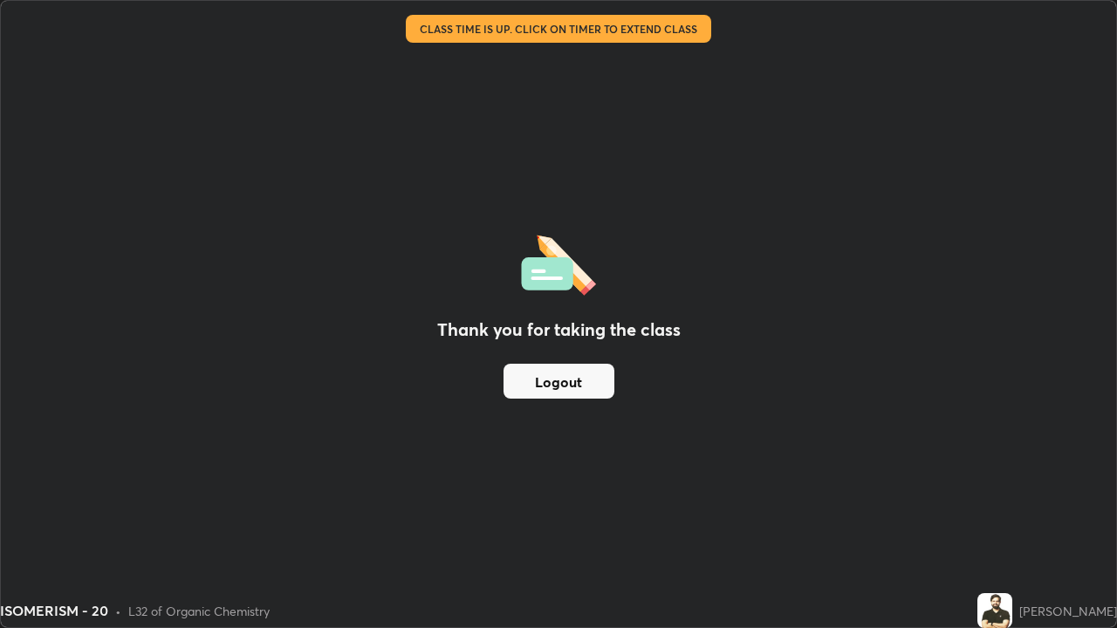
click at [572, 382] on button "Logout" at bounding box center [558, 381] width 111 height 35
click at [572, 383] on button "Logout" at bounding box center [558, 381] width 111 height 35
